Goal: Communication & Community: Answer question/provide support

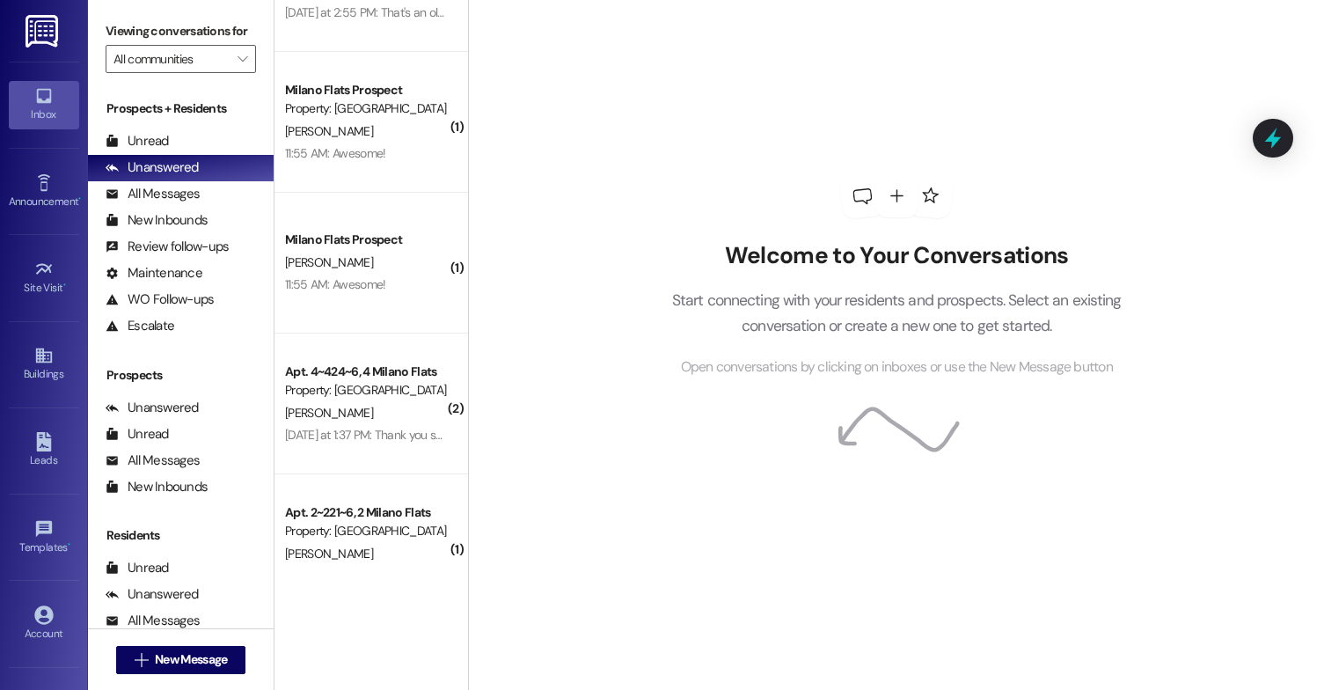
scroll to position [1144, 0]
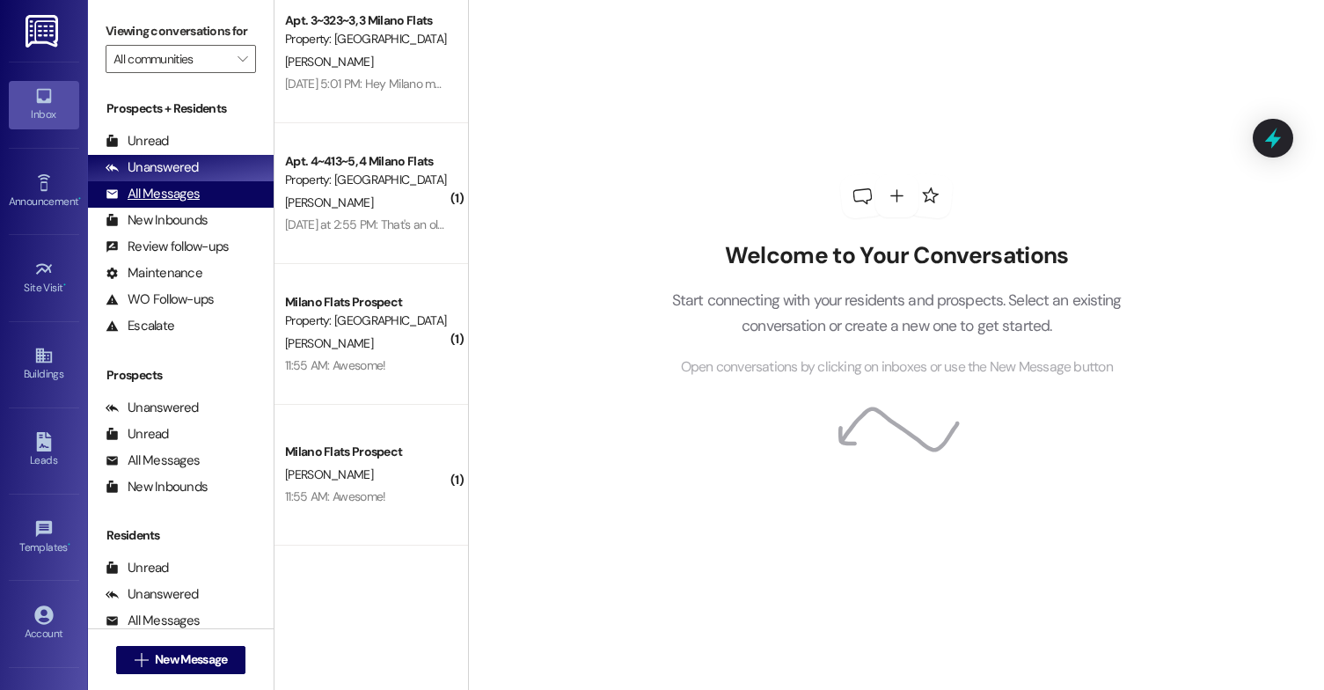
click at [140, 203] on div "All Messages" at bounding box center [153, 194] width 94 height 18
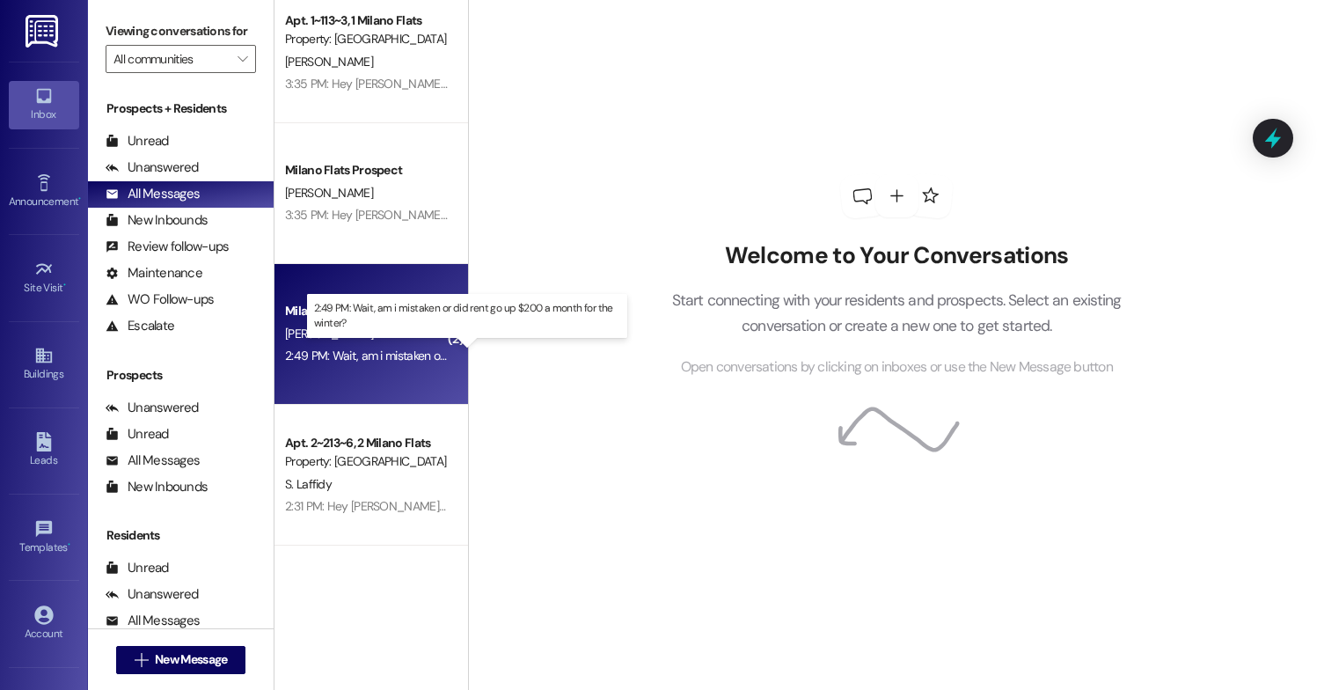
click at [354, 357] on div "2:49 PM: Wait, am i mistaken or did rent go up $200 a month for the winter? 2:4…" at bounding box center [479, 356] width 388 height 16
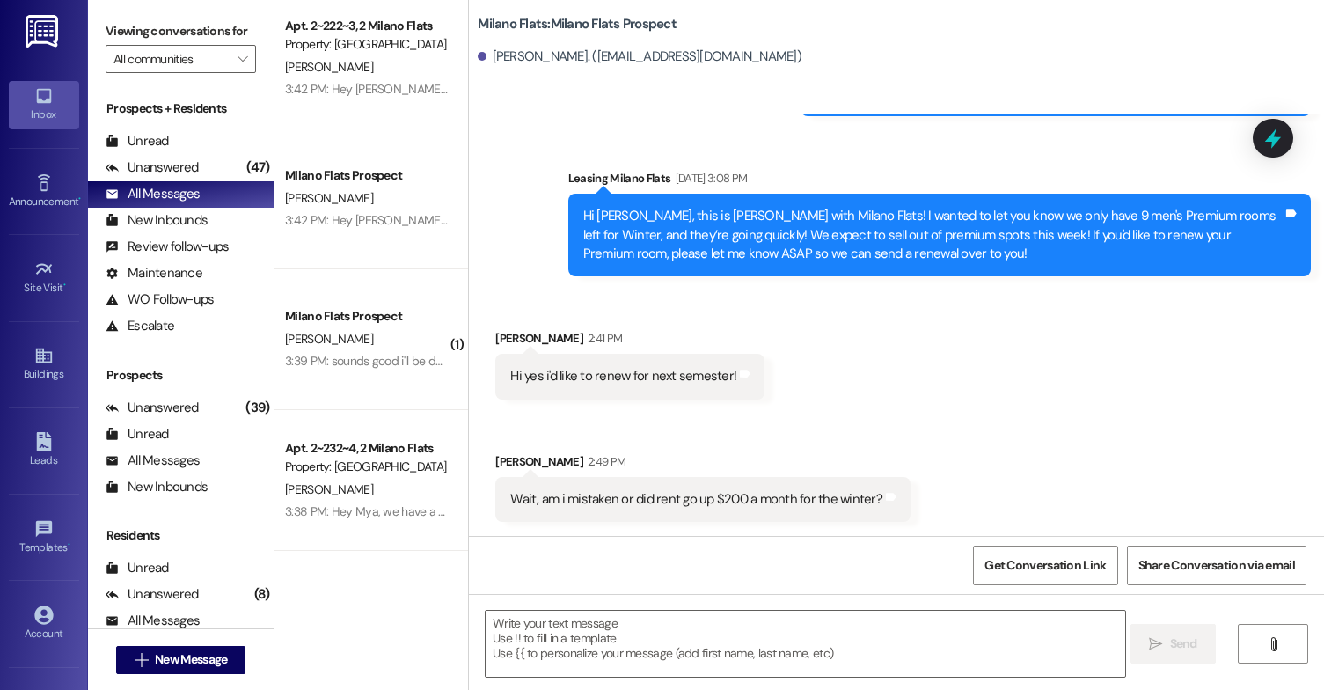
scroll to position [176, 0]
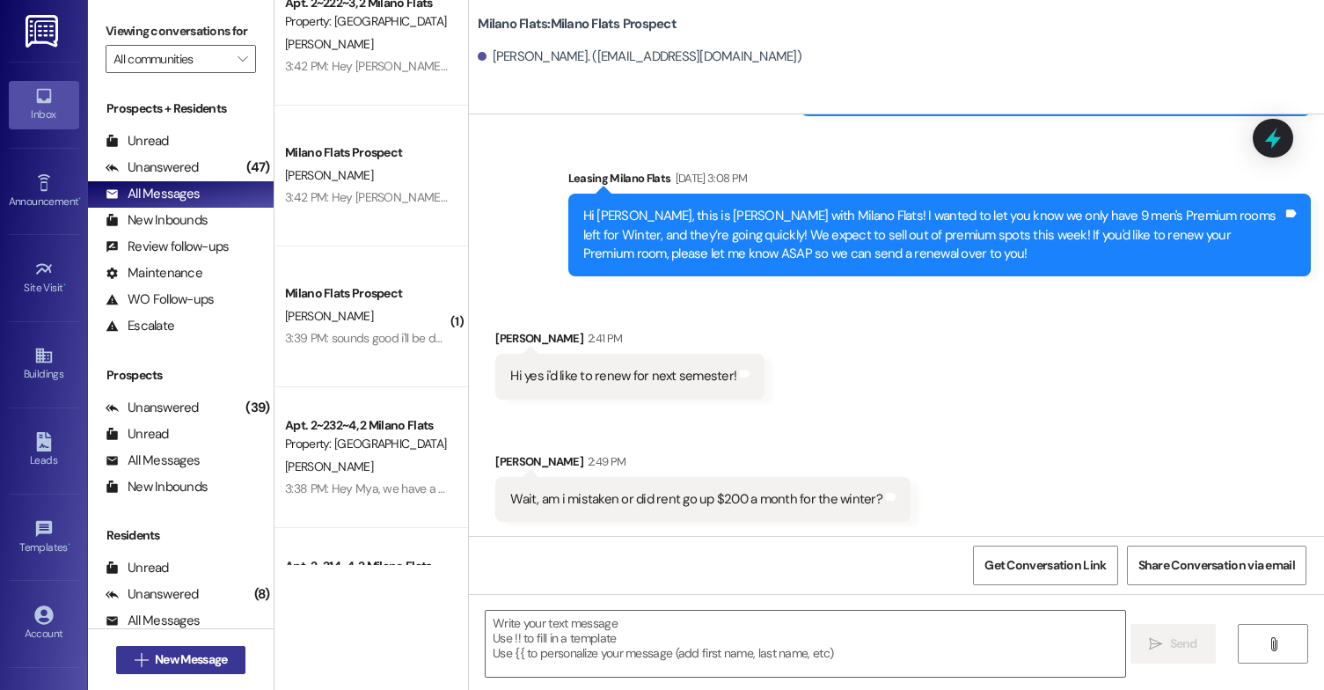
click at [138, 662] on icon "" at bounding box center [141, 660] width 13 height 14
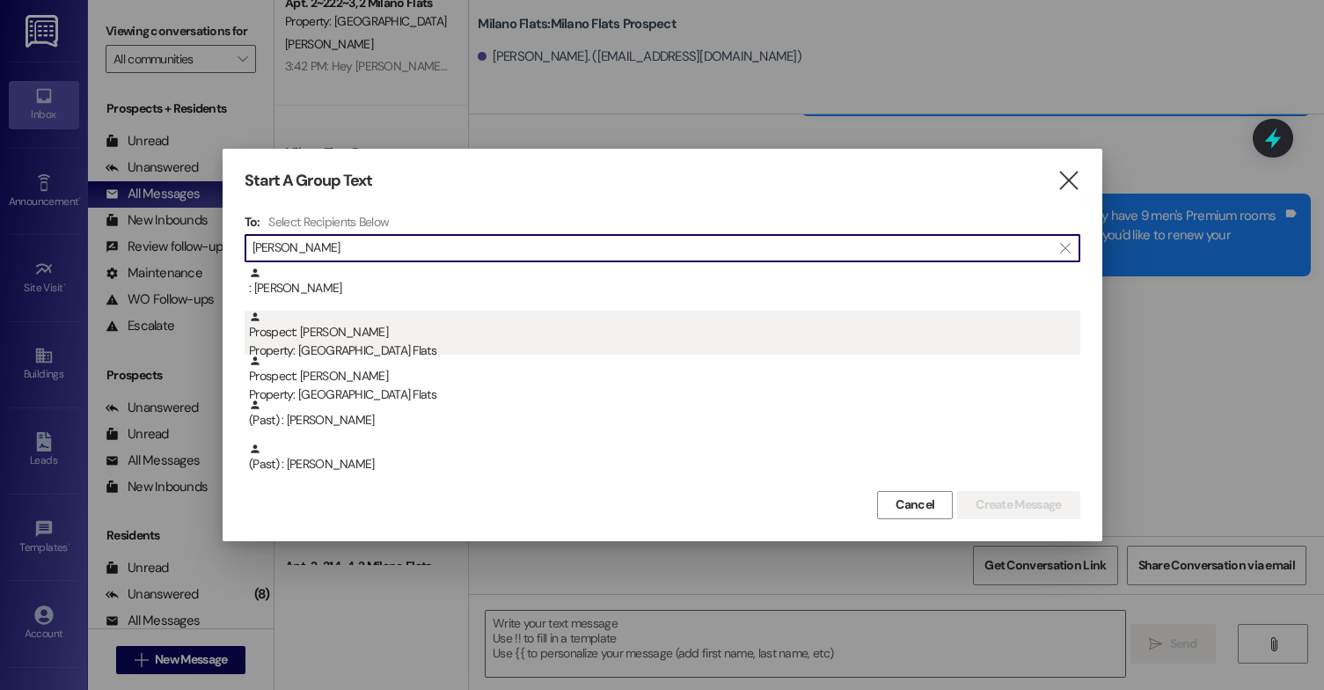
type input "[PERSON_NAME]"
click at [427, 335] on div "Prospect: [PERSON_NAME] Property: [GEOGRAPHIC_DATA] Flats" at bounding box center [664, 336] width 831 height 50
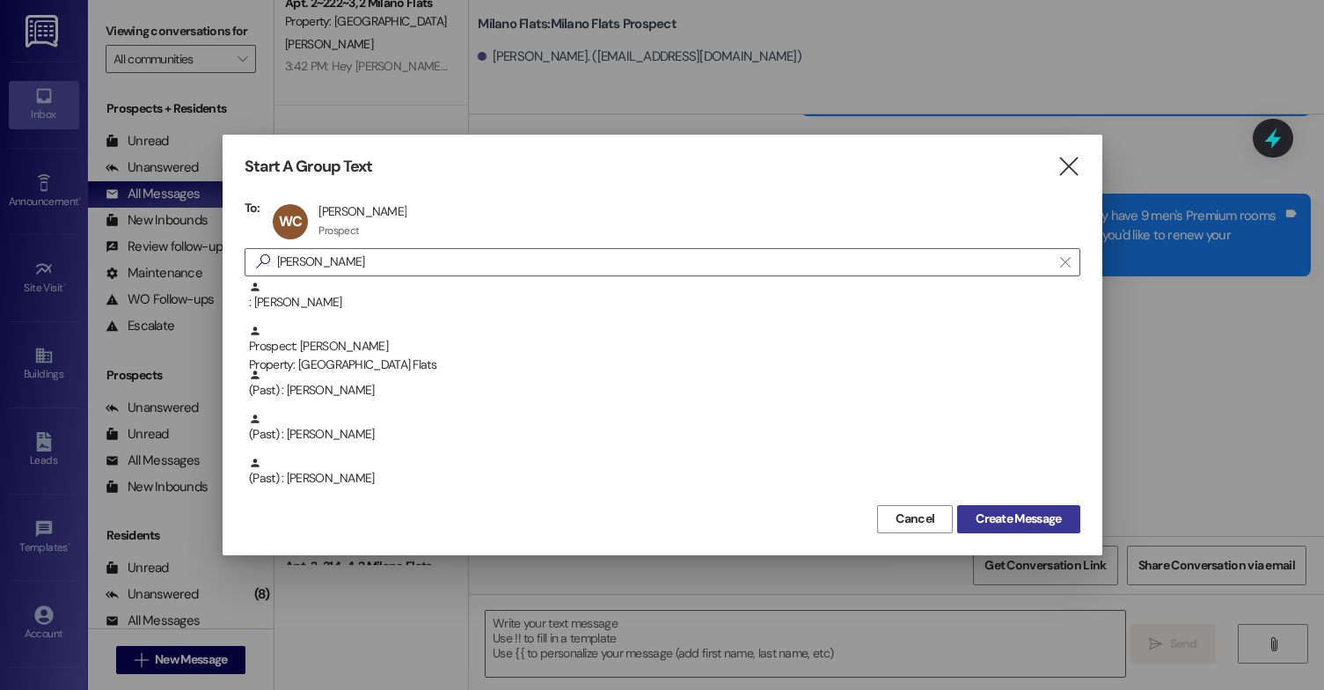
click at [1028, 516] on span "Create Message" at bounding box center [1018, 518] width 85 height 18
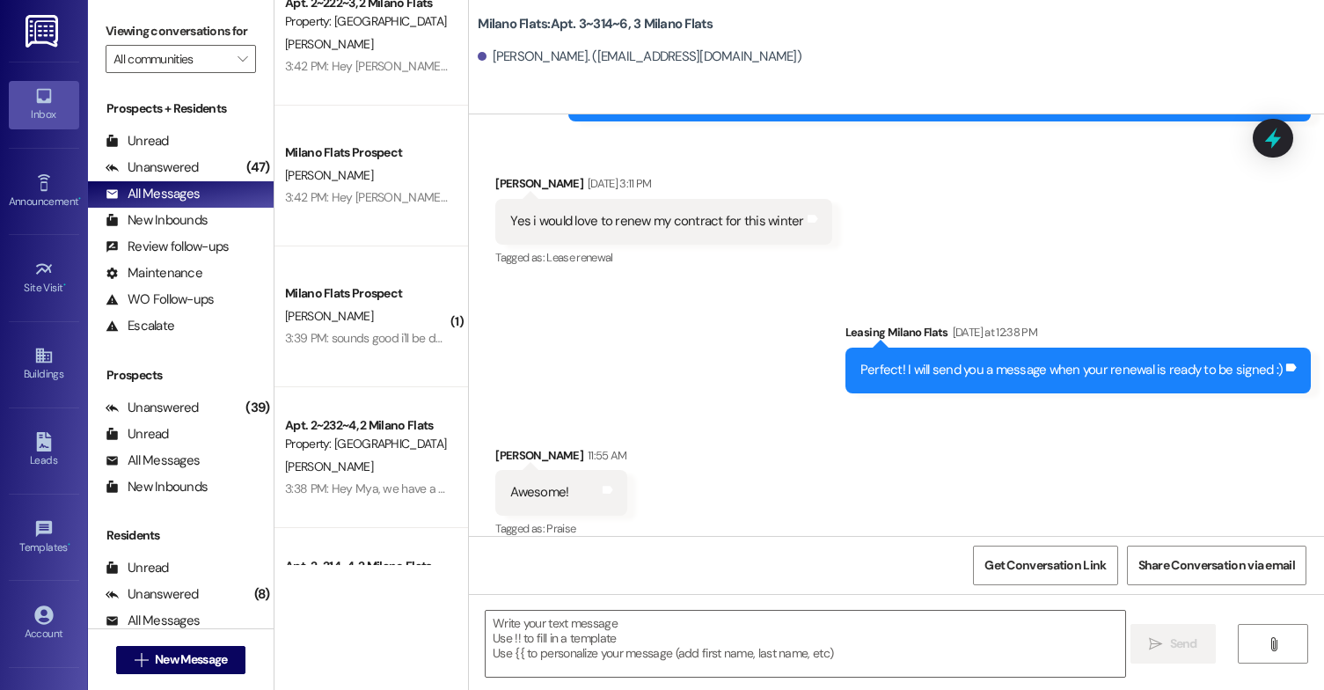
scroll to position [1804, 0]
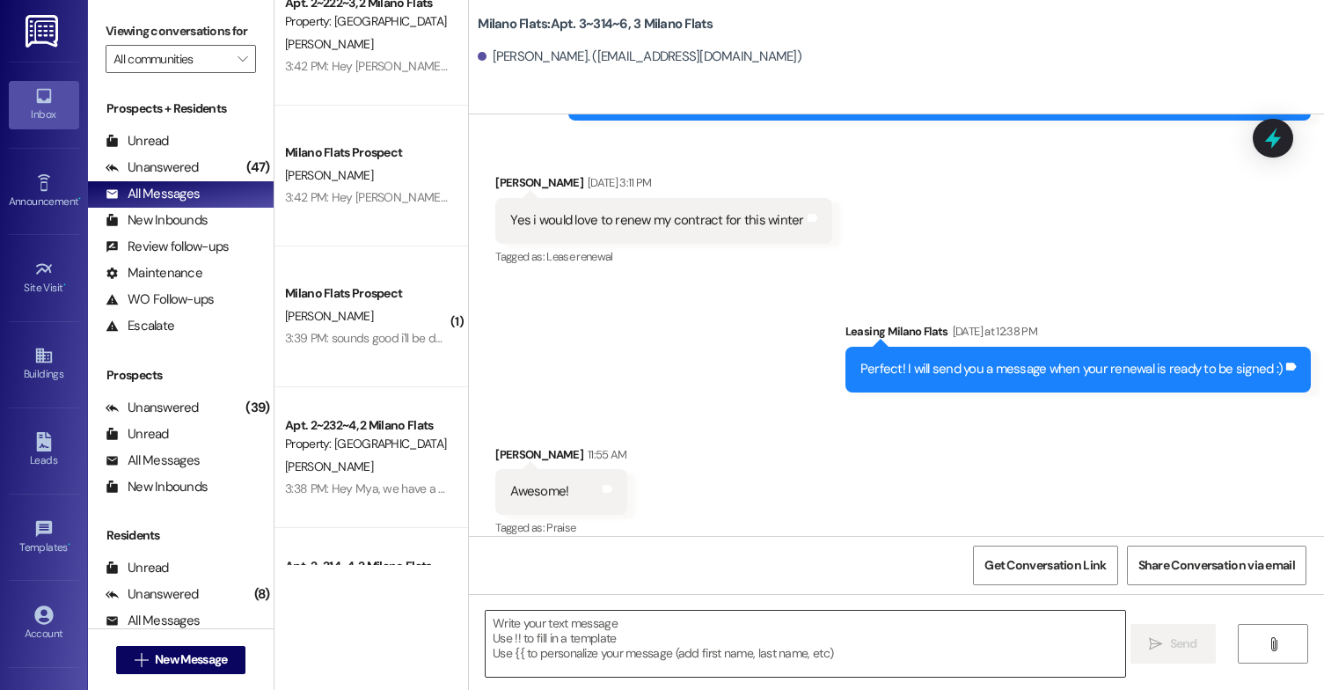
click at [701, 651] on textarea at bounding box center [806, 644] width 640 height 66
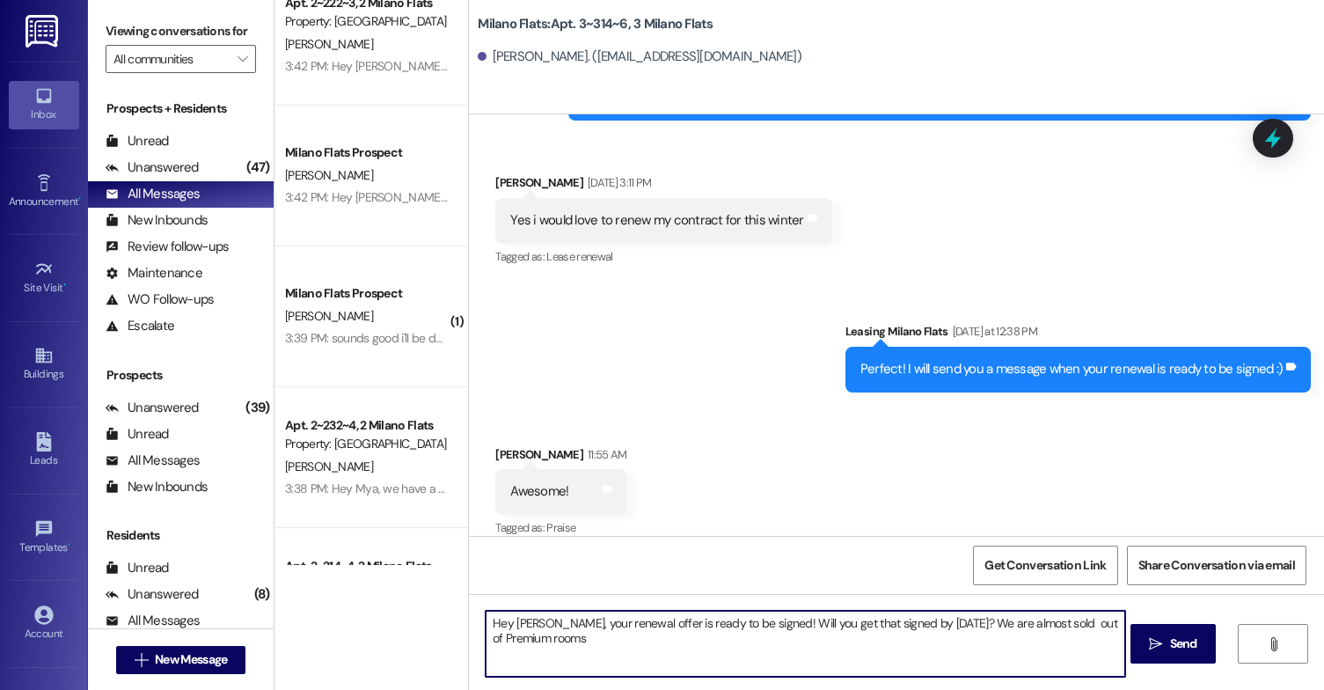
type textarea "Hey [PERSON_NAME], your renewal offer is ready to be signed! Will you get that …"
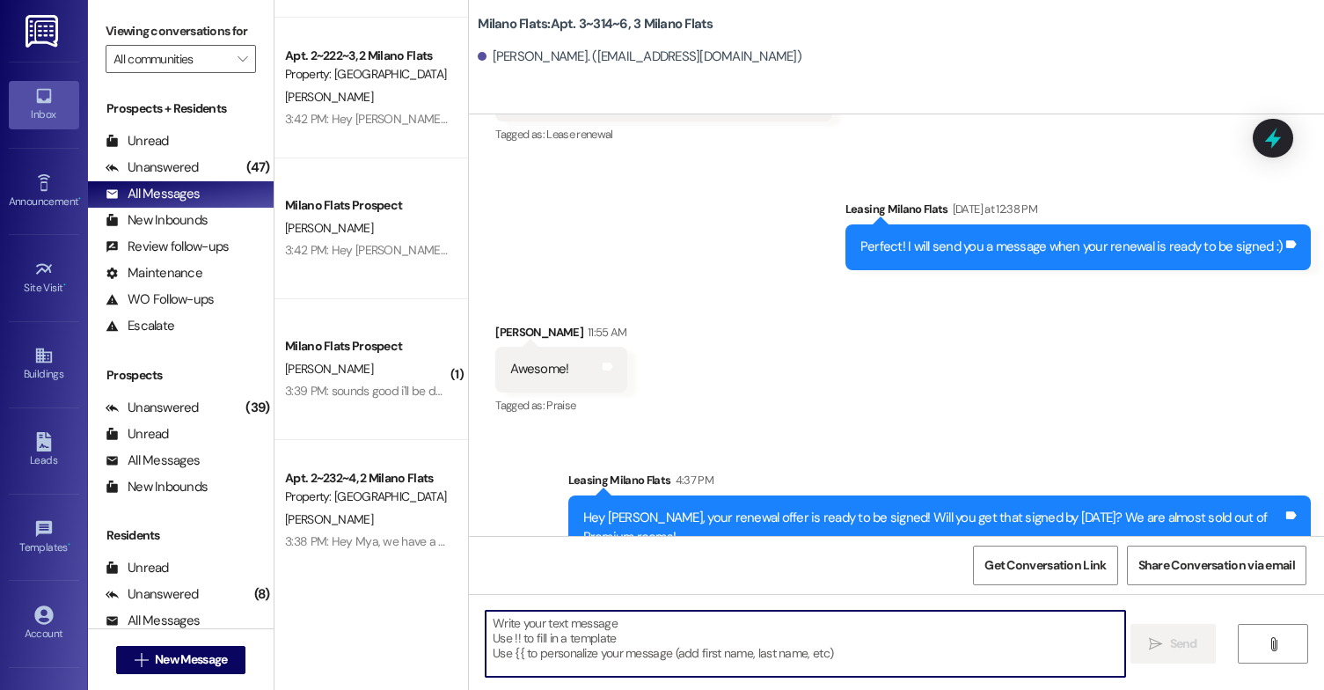
scroll to position [0, 0]
